Goal: Task Accomplishment & Management: Complete application form

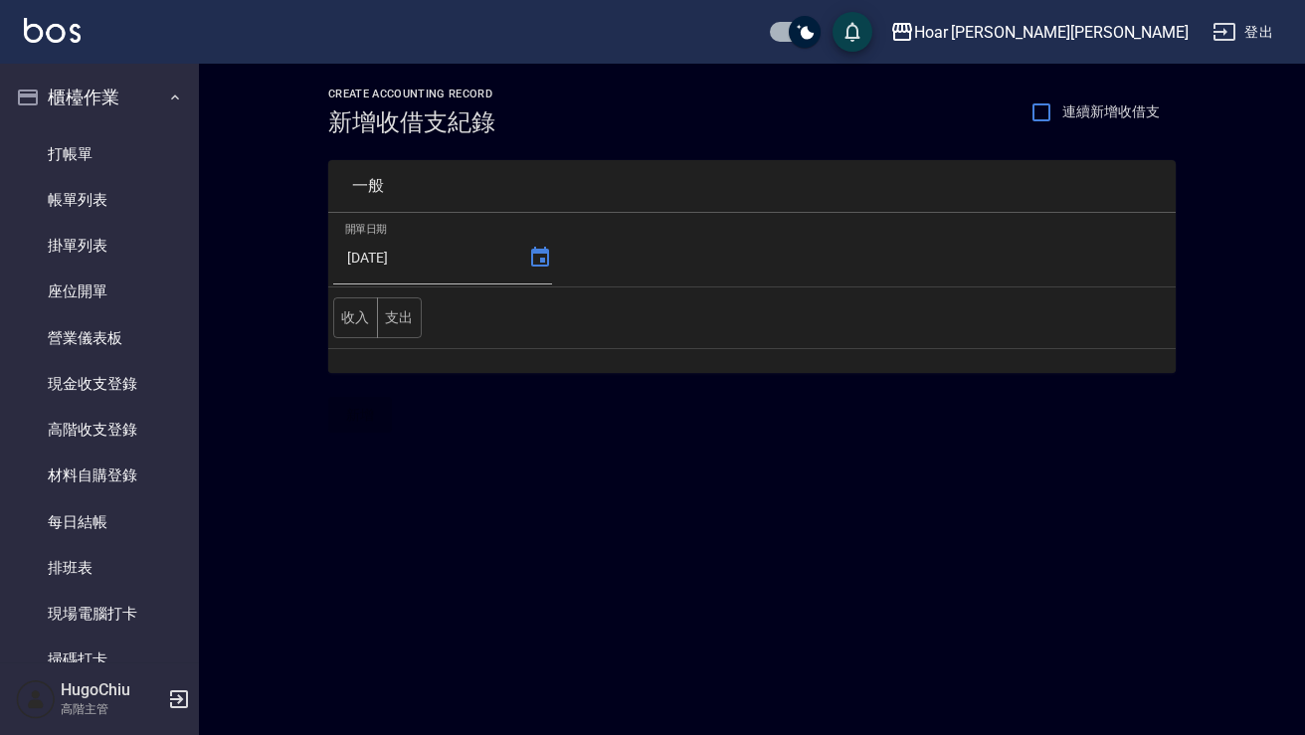
click at [387, 319] on button "支出" at bounding box center [399, 317] width 45 height 41
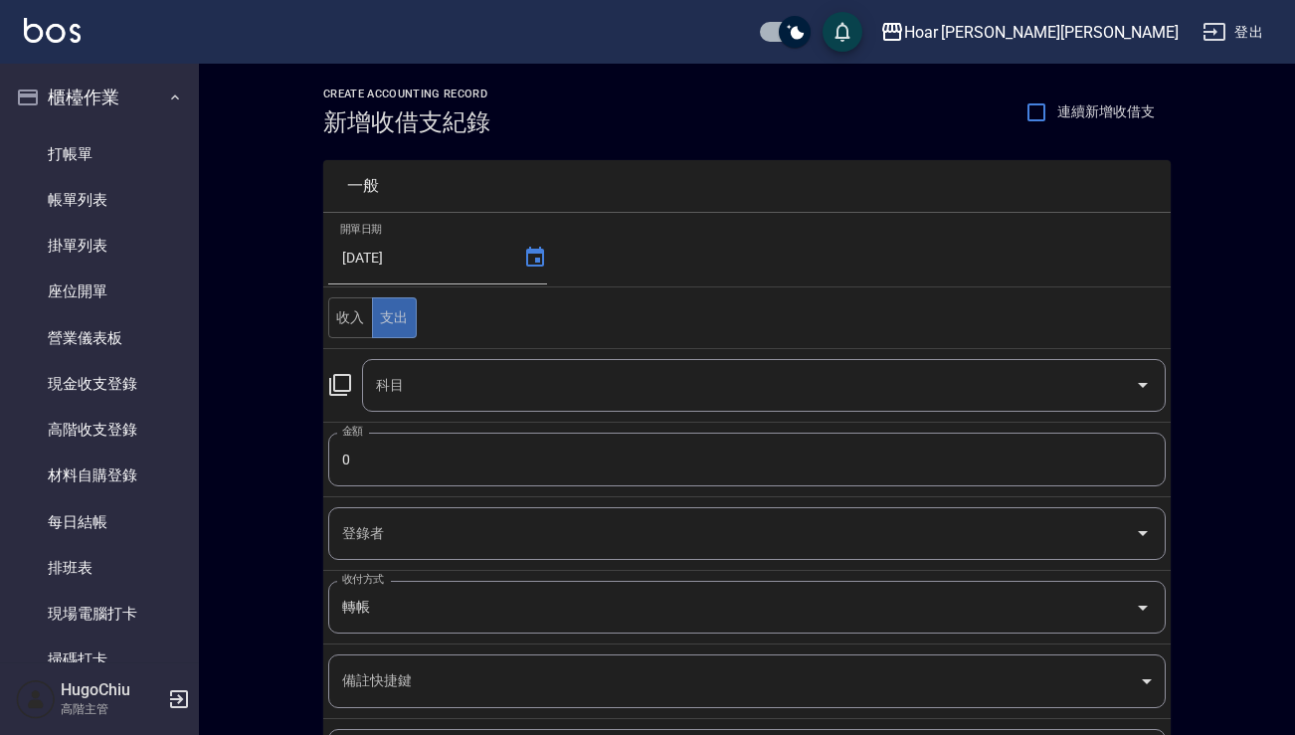
click at [460, 394] on input "科目" at bounding box center [749, 385] width 756 height 35
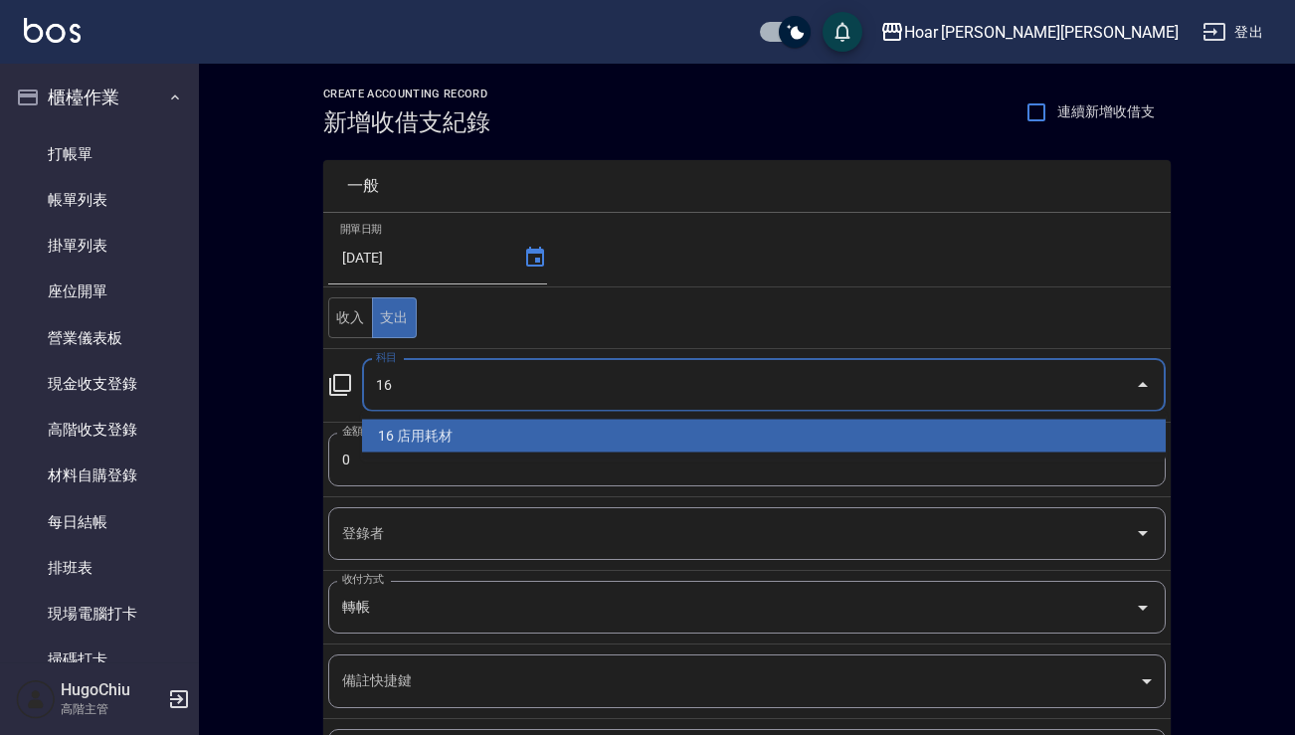
type input "16 店用耗材"
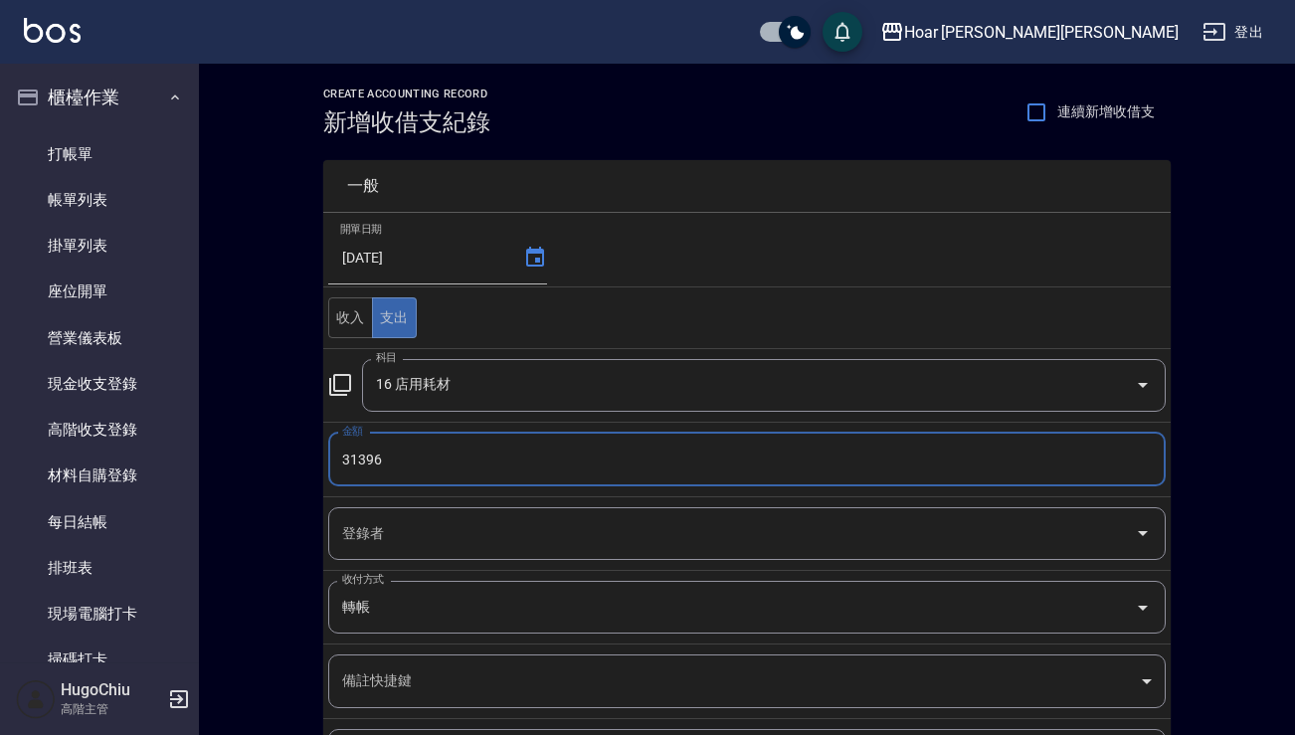
type input "31396"
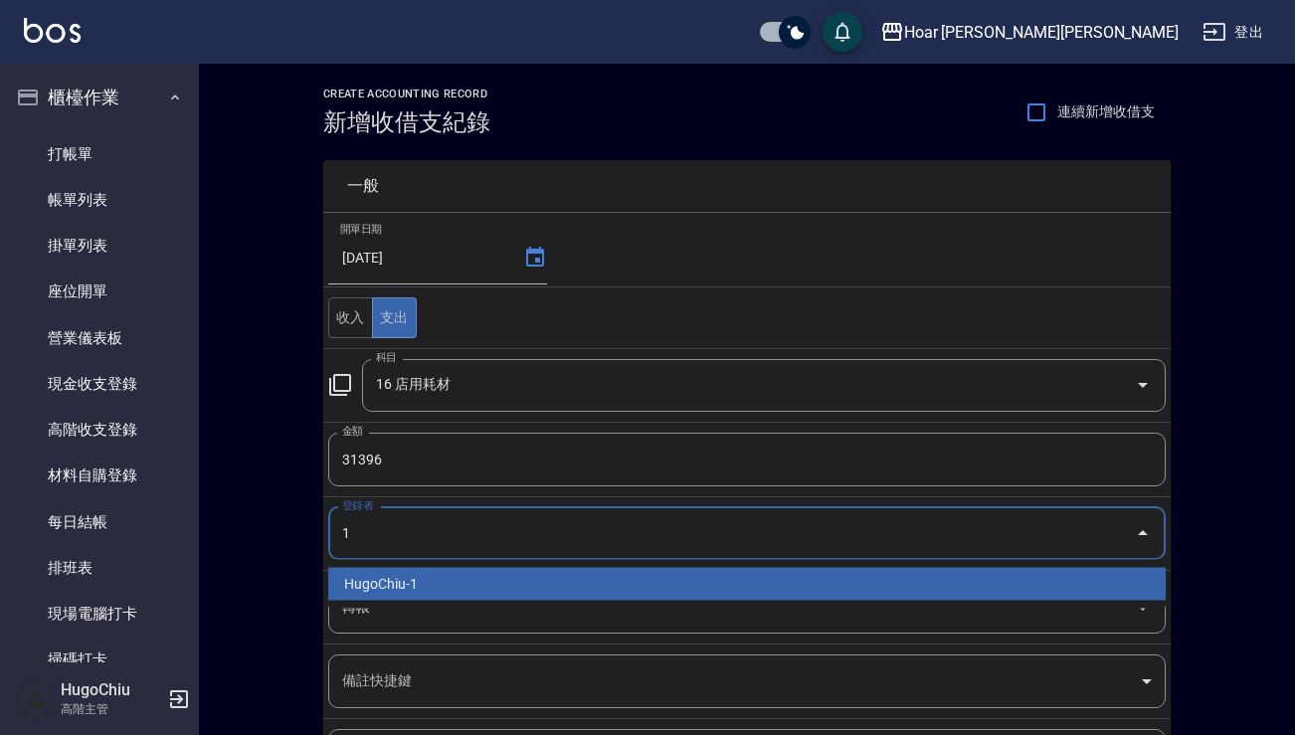
type input "HugoChiu-1"
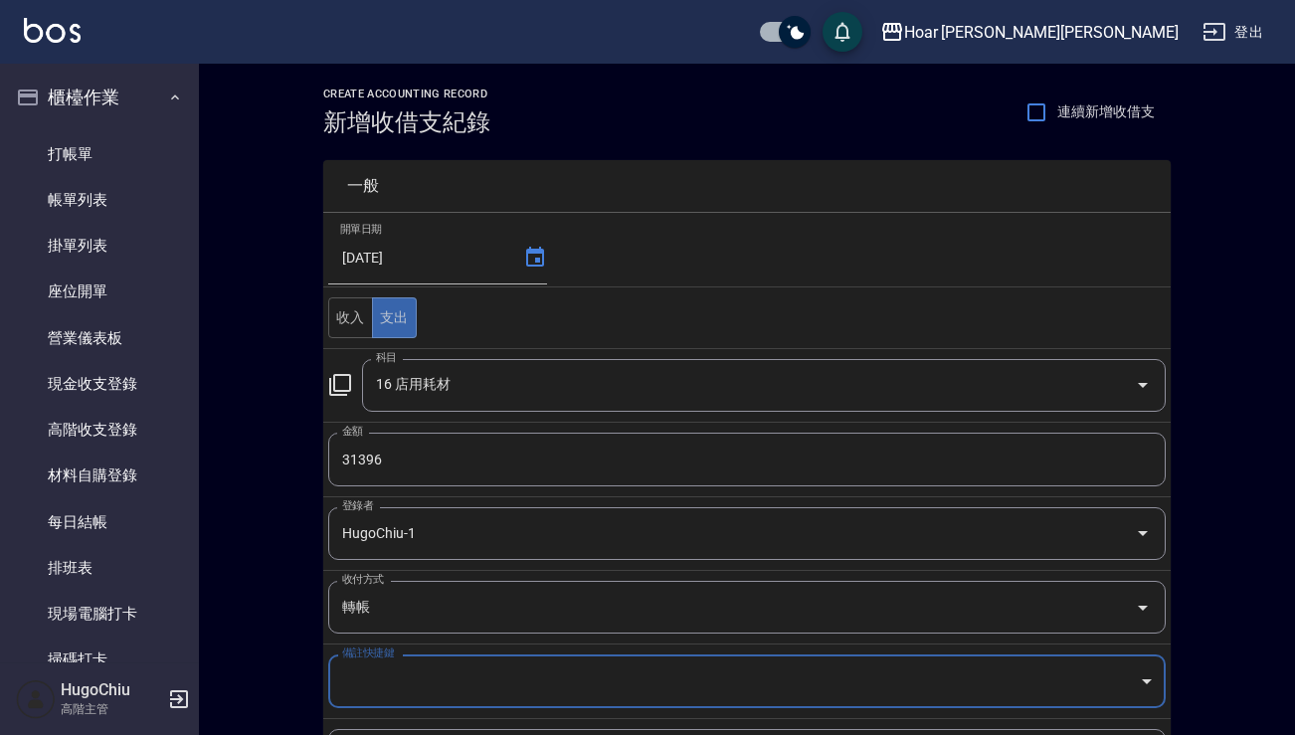
scroll to position [209, 0]
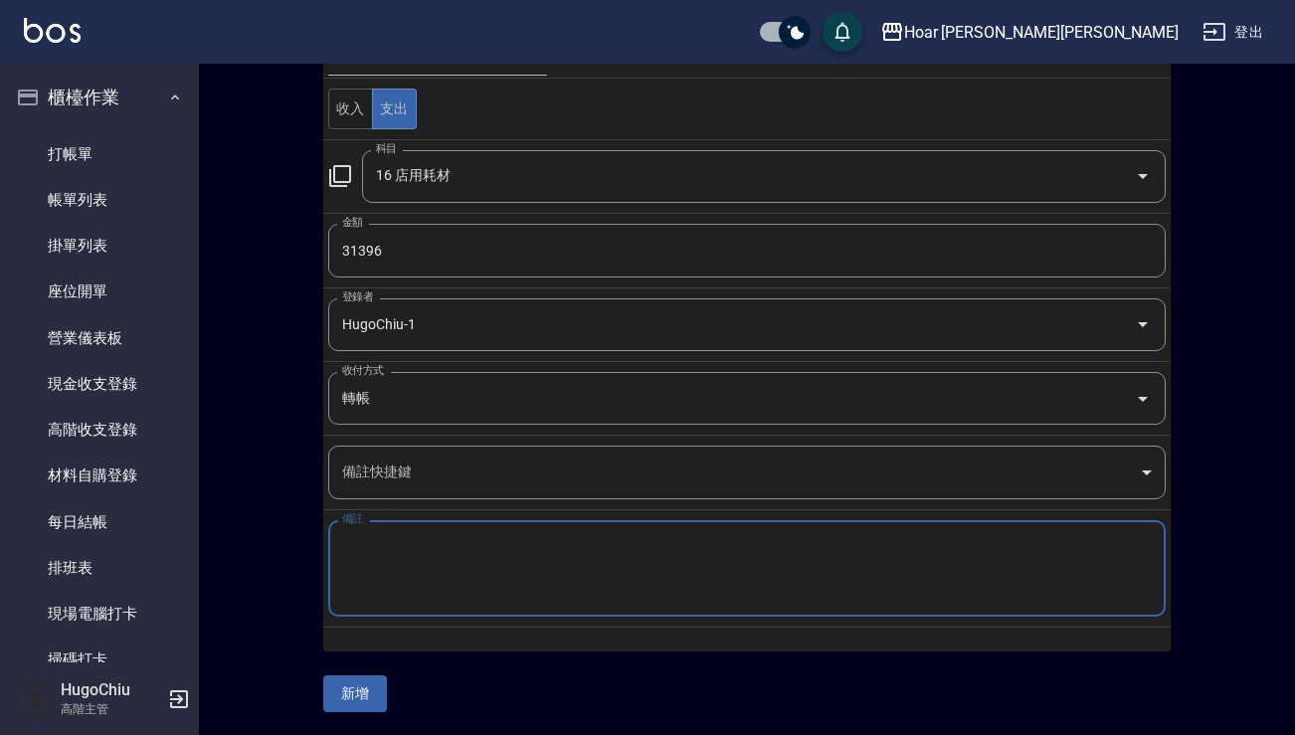
paste textarea "六到八月菲靈貨款"
type textarea "六到八月菲靈貨款"
click at [336, 695] on button "新增" at bounding box center [355, 693] width 64 height 37
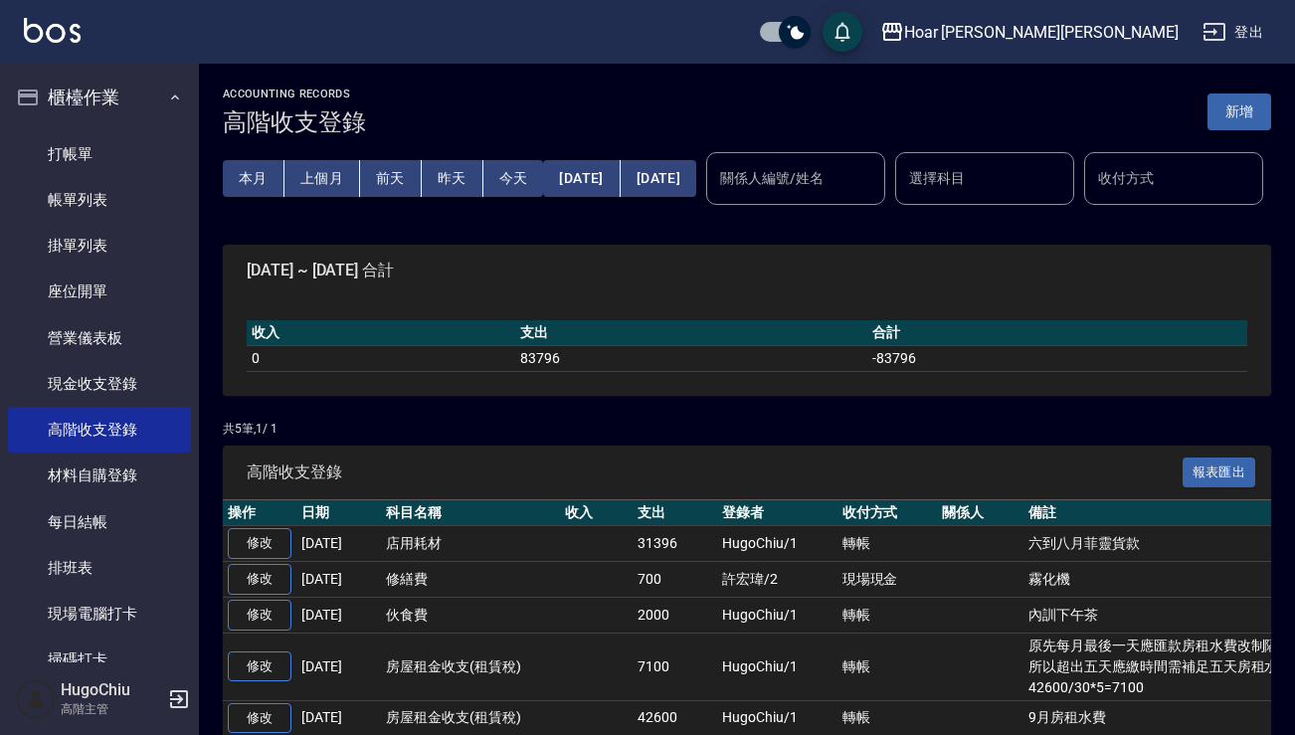
click at [1224, 123] on button "新增" at bounding box center [1240, 112] width 64 height 37
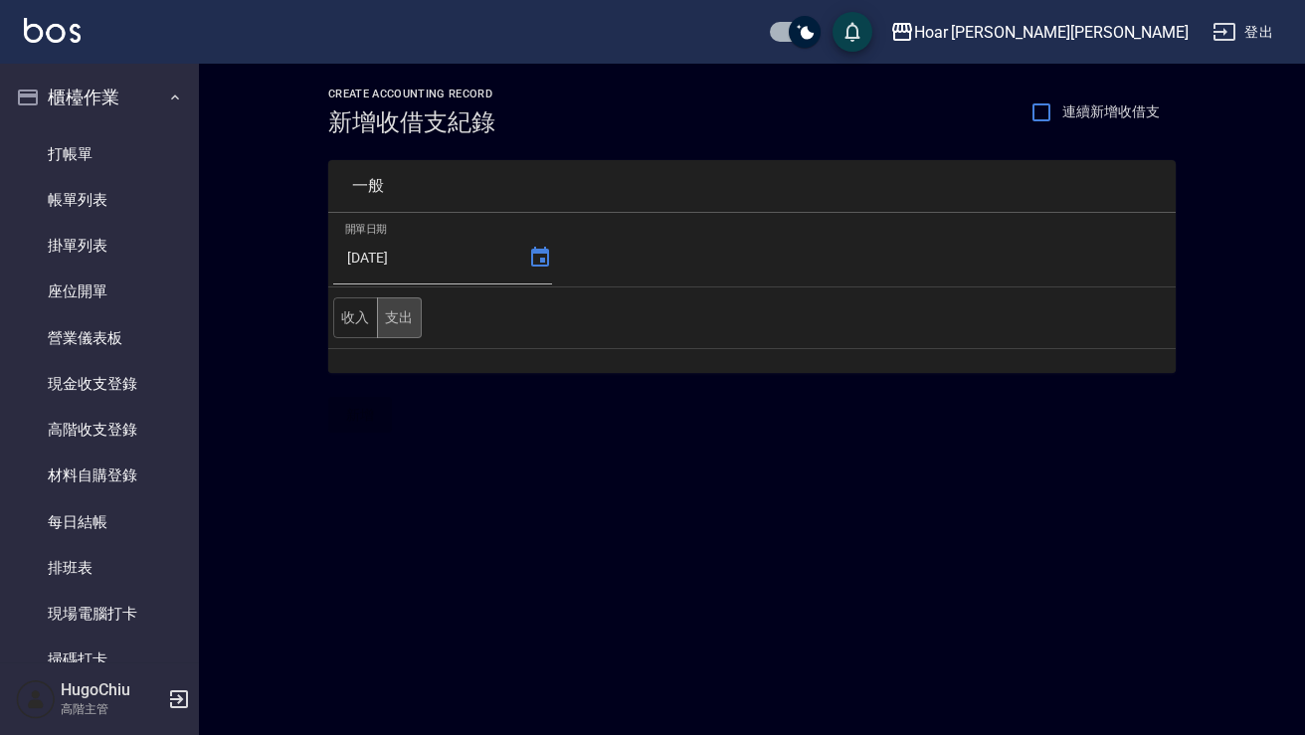
click at [413, 313] on button "支出" at bounding box center [399, 317] width 45 height 41
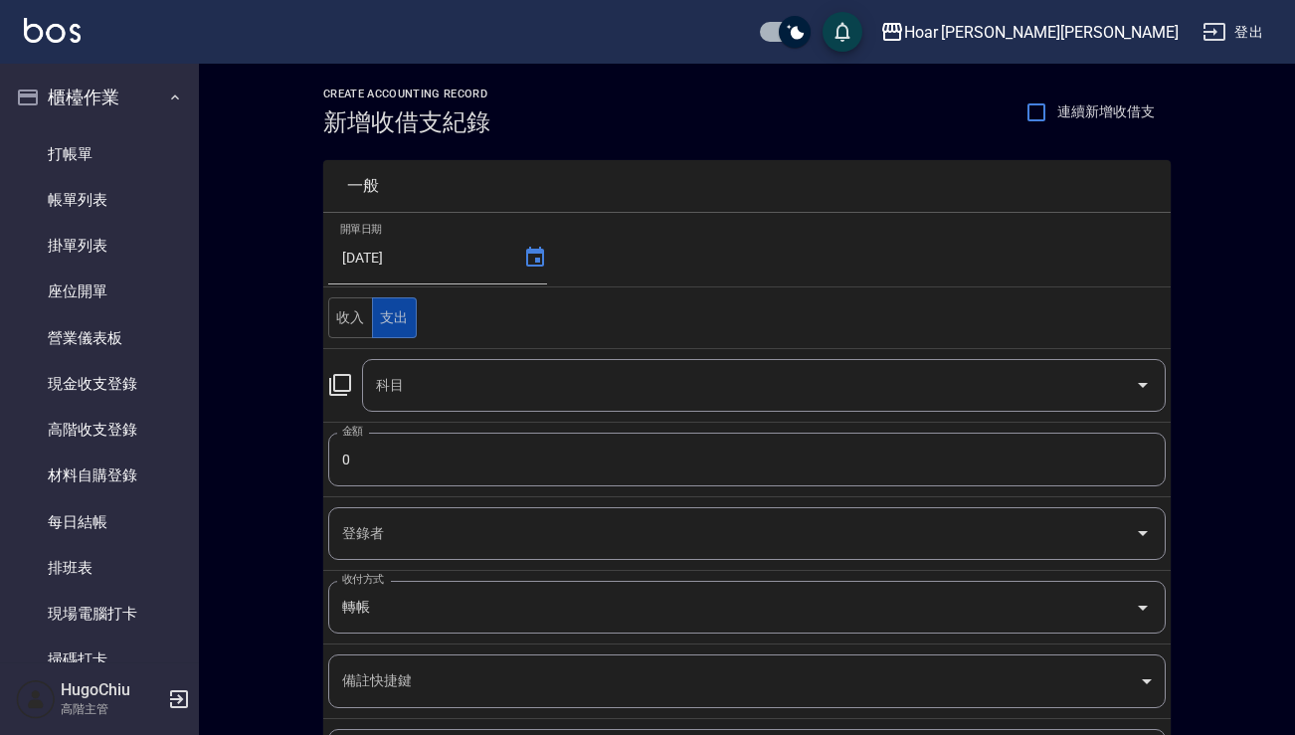
click at [413, 313] on button "支出" at bounding box center [394, 317] width 45 height 41
click at [425, 365] on div "科目" at bounding box center [764, 385] width 804 height 53
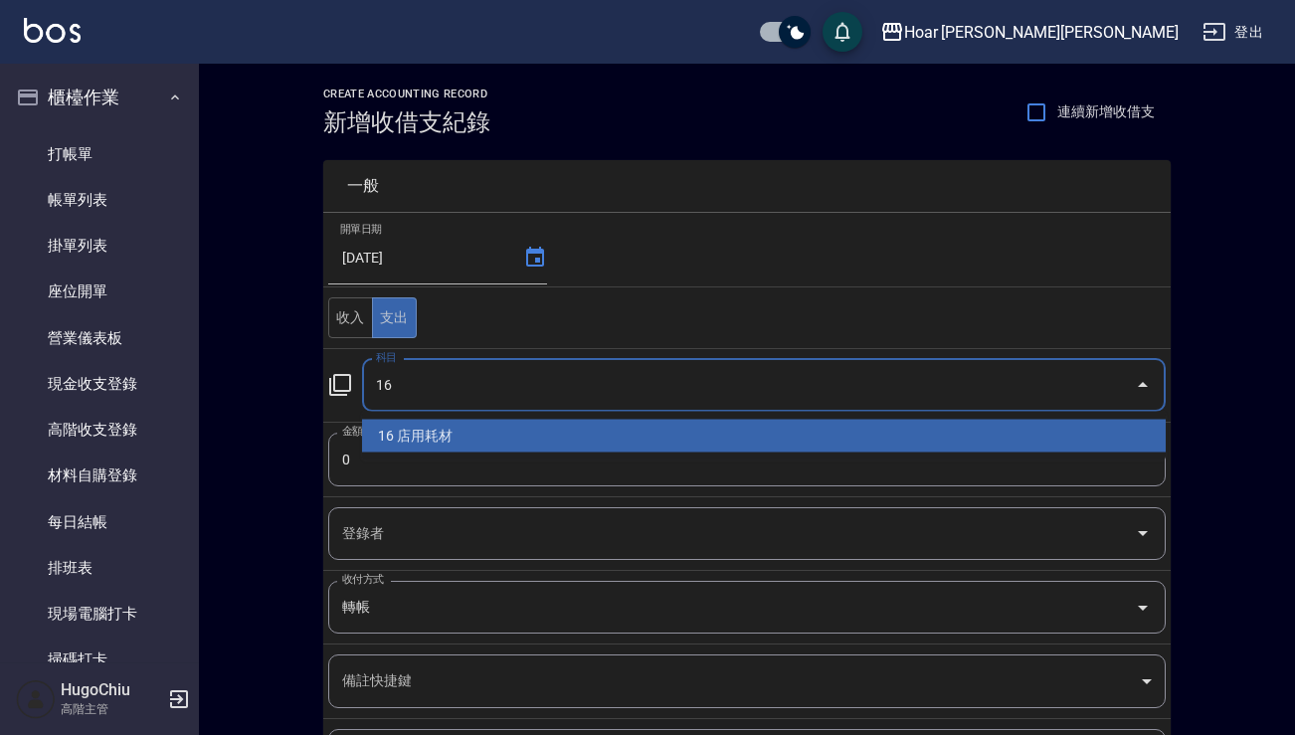
type input "16 店用耗材"
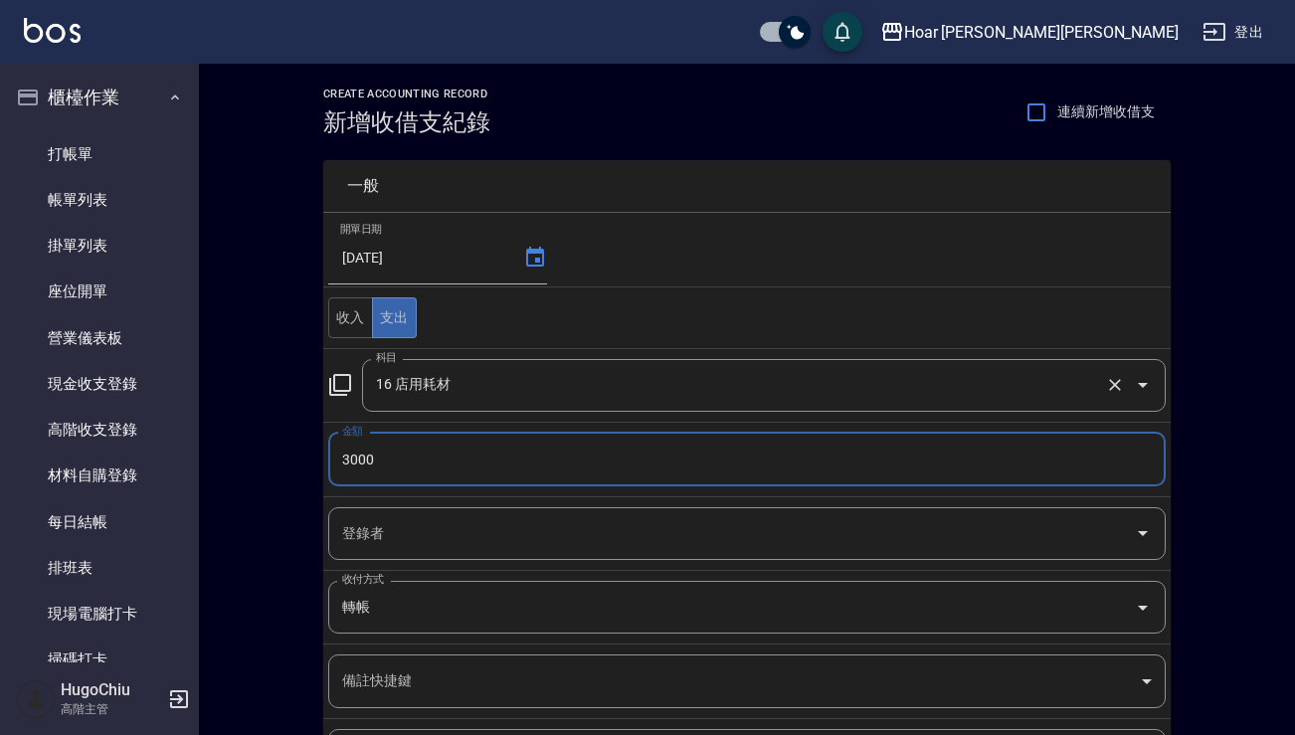
type input "3000"
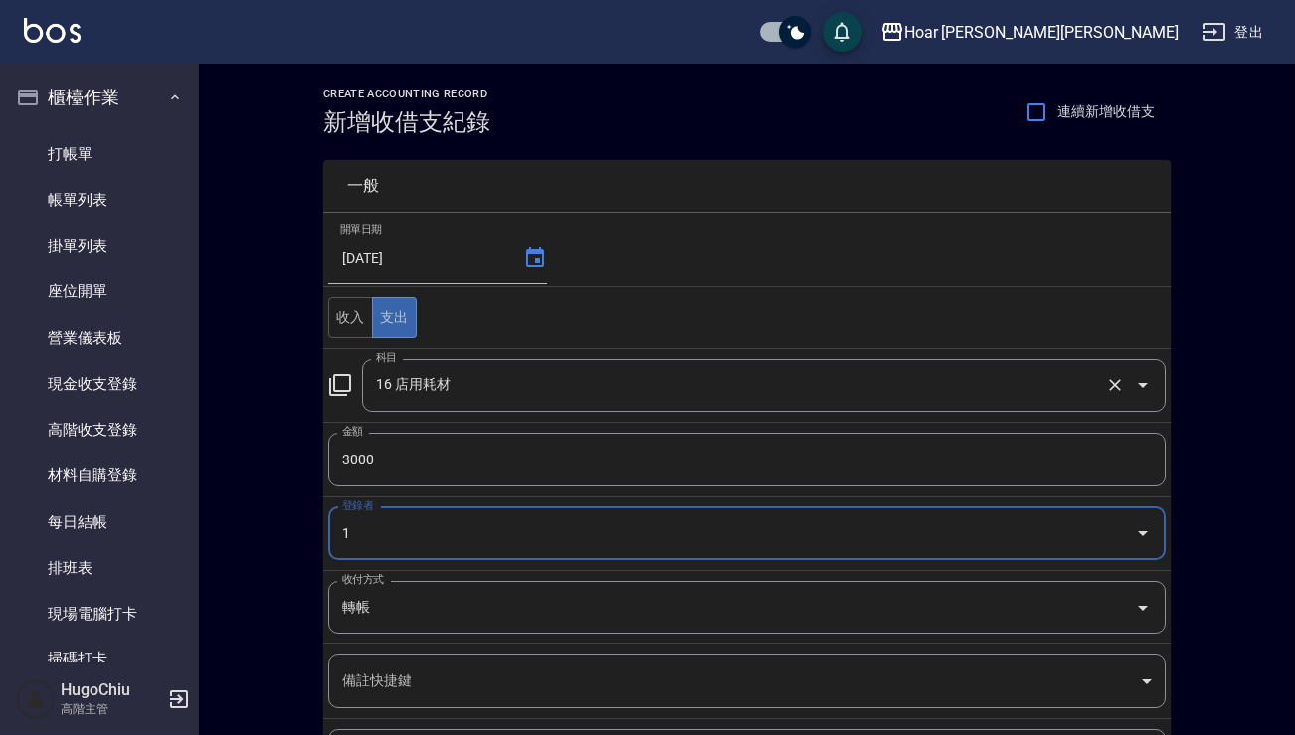
type input "HugoChiu-1"
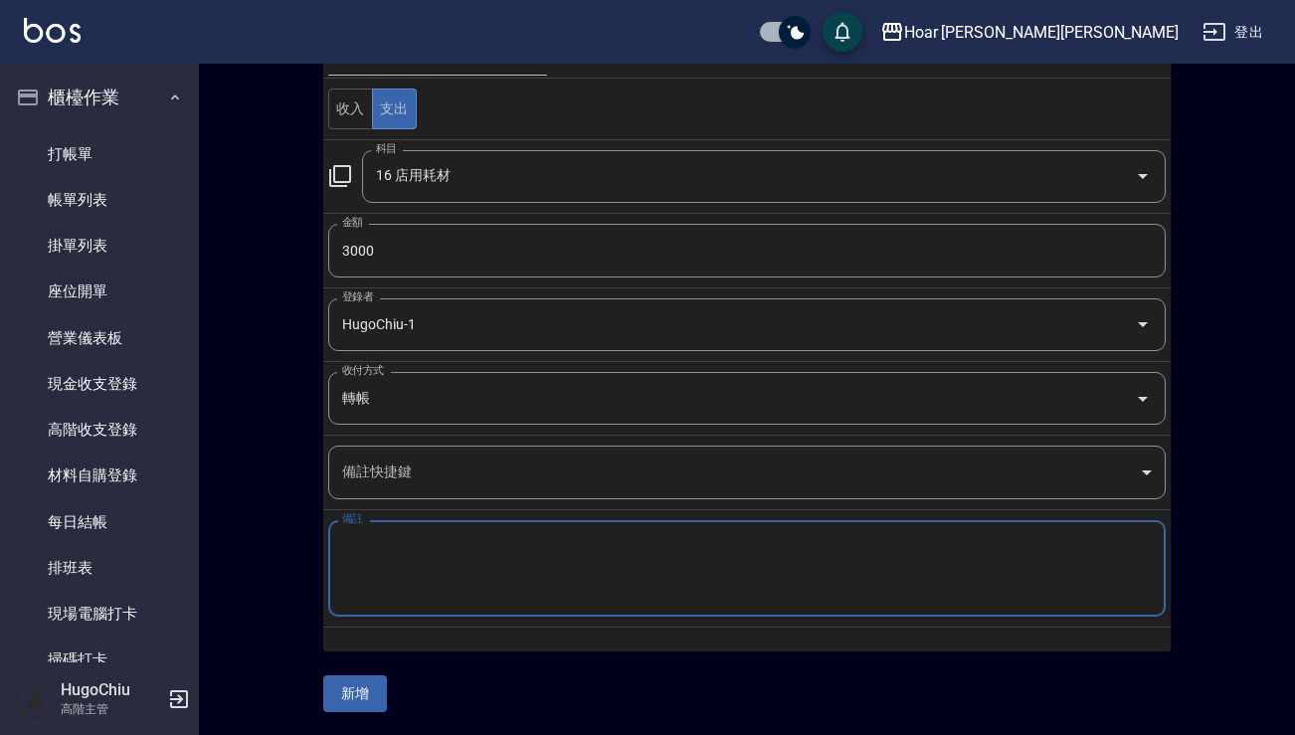
paste textarea "中元普渡"
type textarea "中元普渡"
click at [348, 711] on div "CREATE ACCOUNTING RECORD 新增收借支紀錄 連續新增收借支 一般 開單日期 [DATE] 收入 支出 科目 16 店用耗材 科目 金額 …" at bounding box center [747, 295] width 1096 height 881
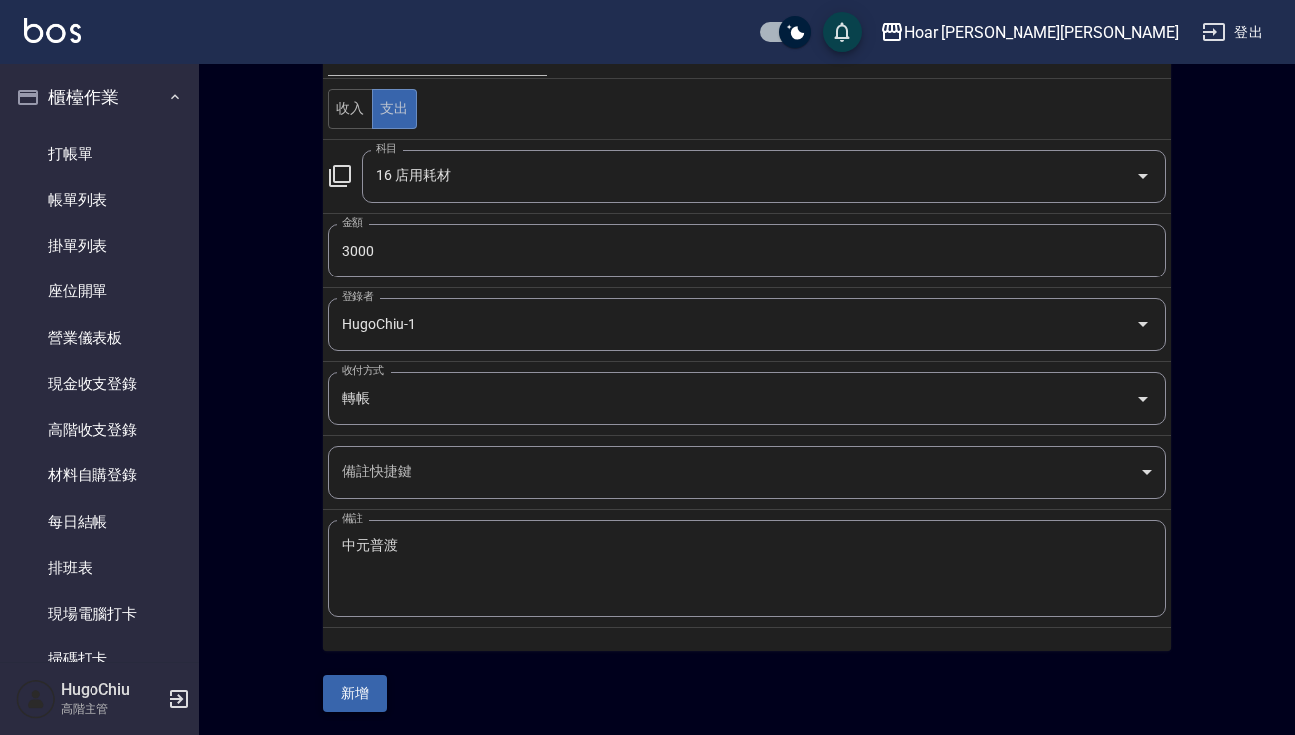
click at [365, 692] on button "新增" at bounding box center [355, 693] width 64 height 37
